Goal: Information Seeking & Learning: Learn about a topic

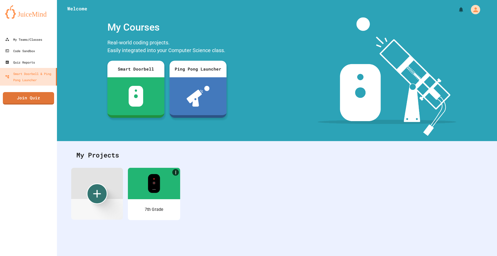
click at [143, 192] on div at bounding box center [154, 182] width 52 height 31
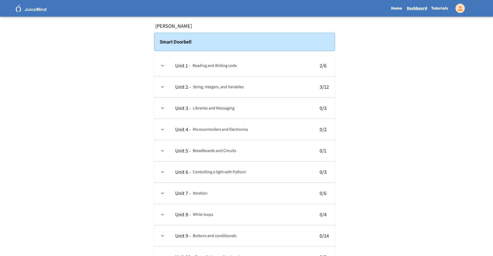
click at [427, 9] on link "Dashboard" at bounding box center [417, 8] width 24 height 12
click at [431, 8] on link "Tutorials" at bounding box center [439, 8] width 21 height 12
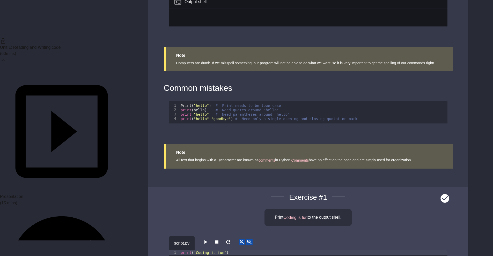
scroll to position [585, 0]
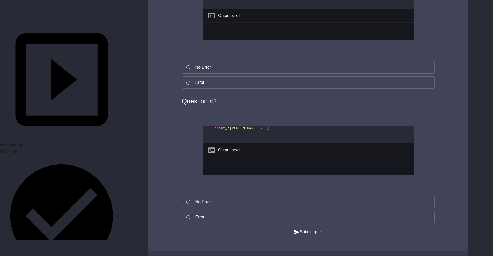
scroll to position [1295, 0]
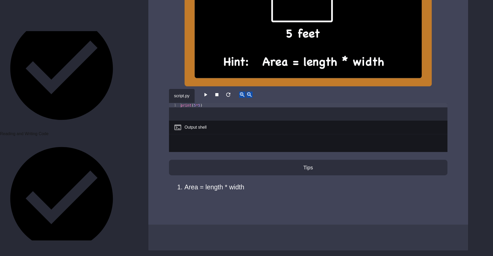
scroll to position [207, 0]
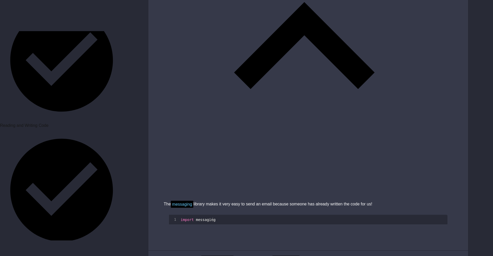
scroll to position [388, 0]
